Goal: Transaction & Acquisition: Purchase product/service

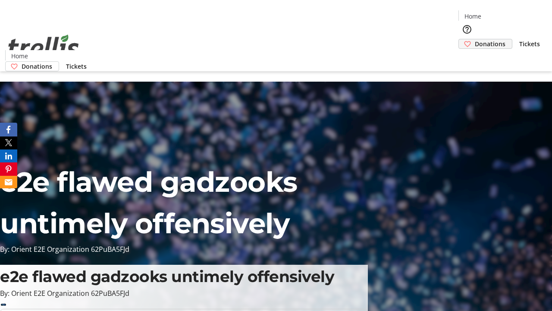
click at [475, 39] on span "Donations" at bounding box center [490, 43] width 31 height 9
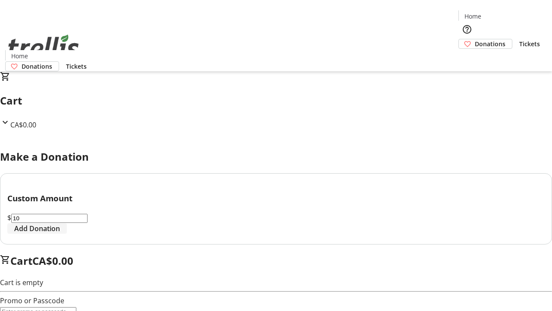
click at [60, 234] on span "Add Donation" at bounding box center [37, 228] width 46 height 10
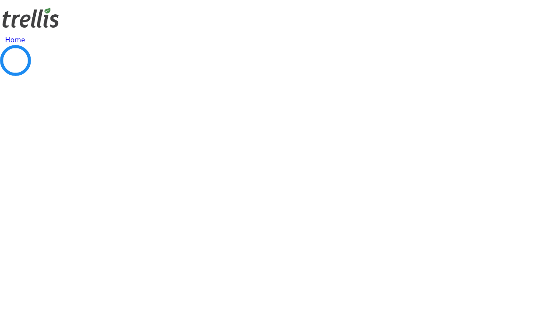
select select "CA"
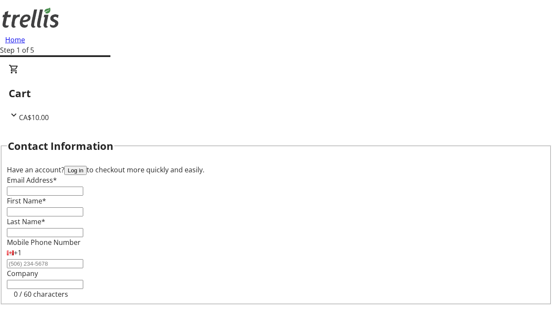
click at [87, 166] on button "Log in" at bounding box center [75, 170] width 22 height 9
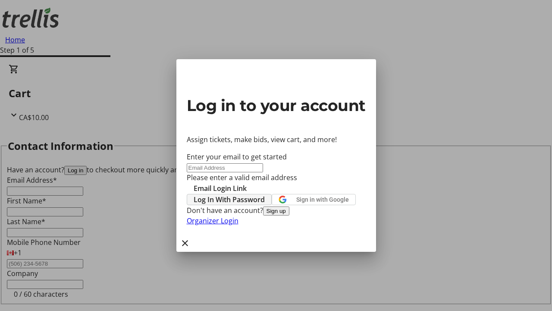
click at [265, 194] on span "Log In With Password" at bounding box center [229, 199] width 71 height 10
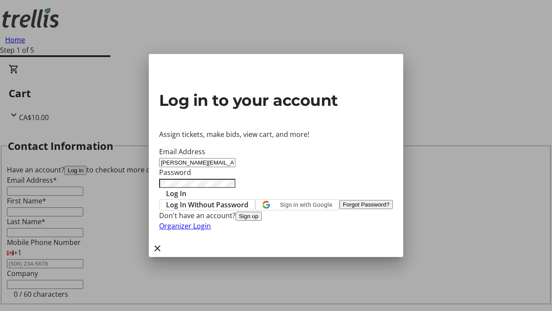
type input "[PERSON_NAME][EMAIL_ADDRESS][DOMAIN_NAME]"
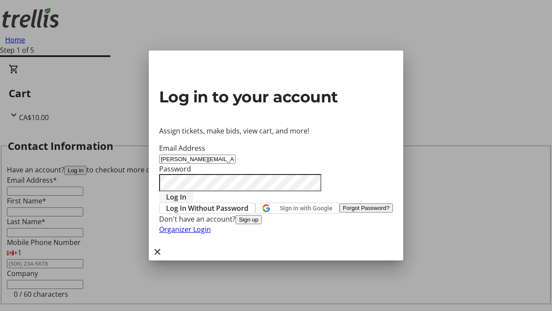
click at [186, 192] on span "Log In" at bounding box center [176, 197] width 20 height 10
